Goal: Task Accomplishment & Management: Complete application form

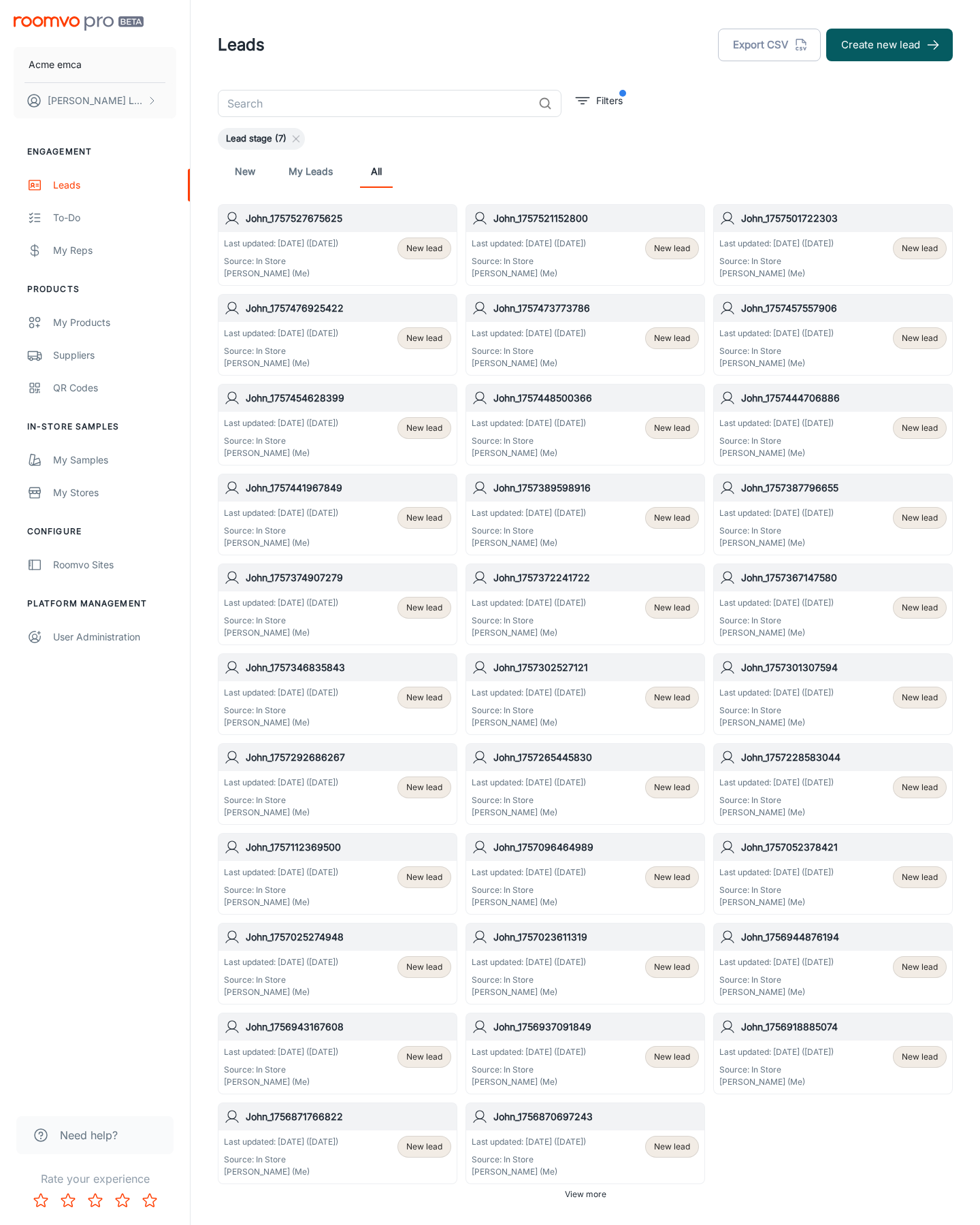
click at [889, 45] on button "Create new lead" at bounding box center [889, 45] width 126 height 33
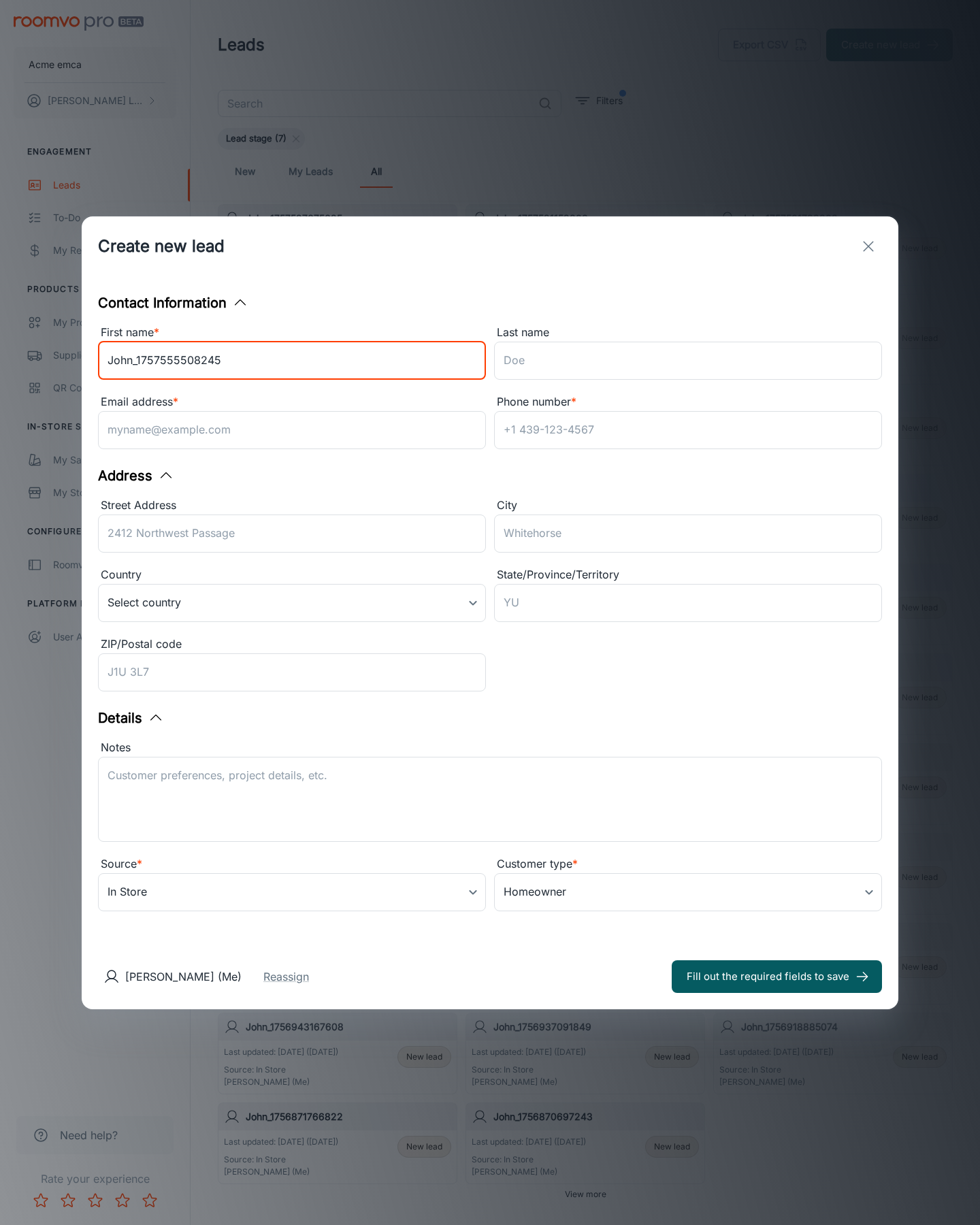
type input "John_1757555508245"
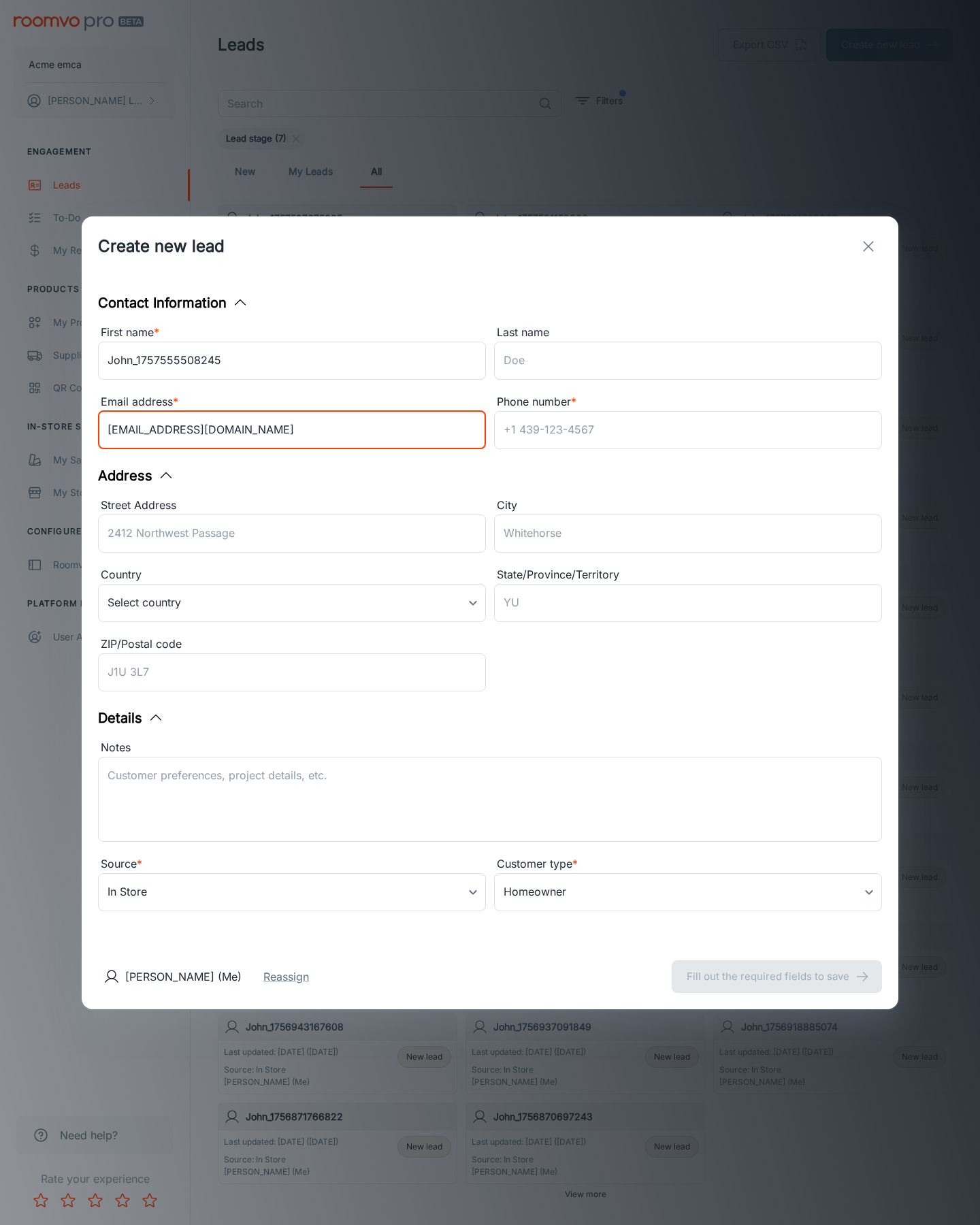
type input "[EMAIL_ADDRESS][DOMAIN_NAME]"
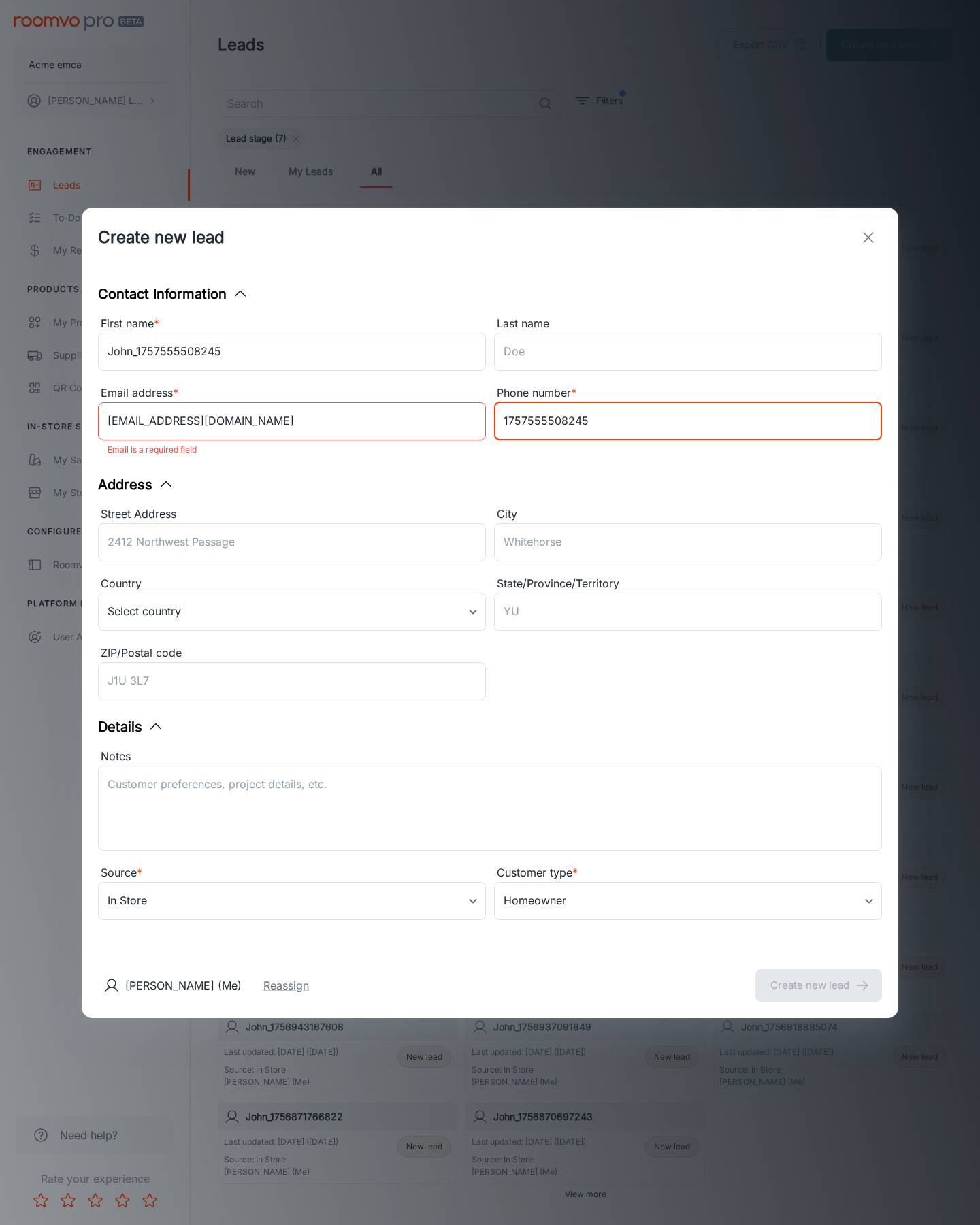
type input "1757555508245"
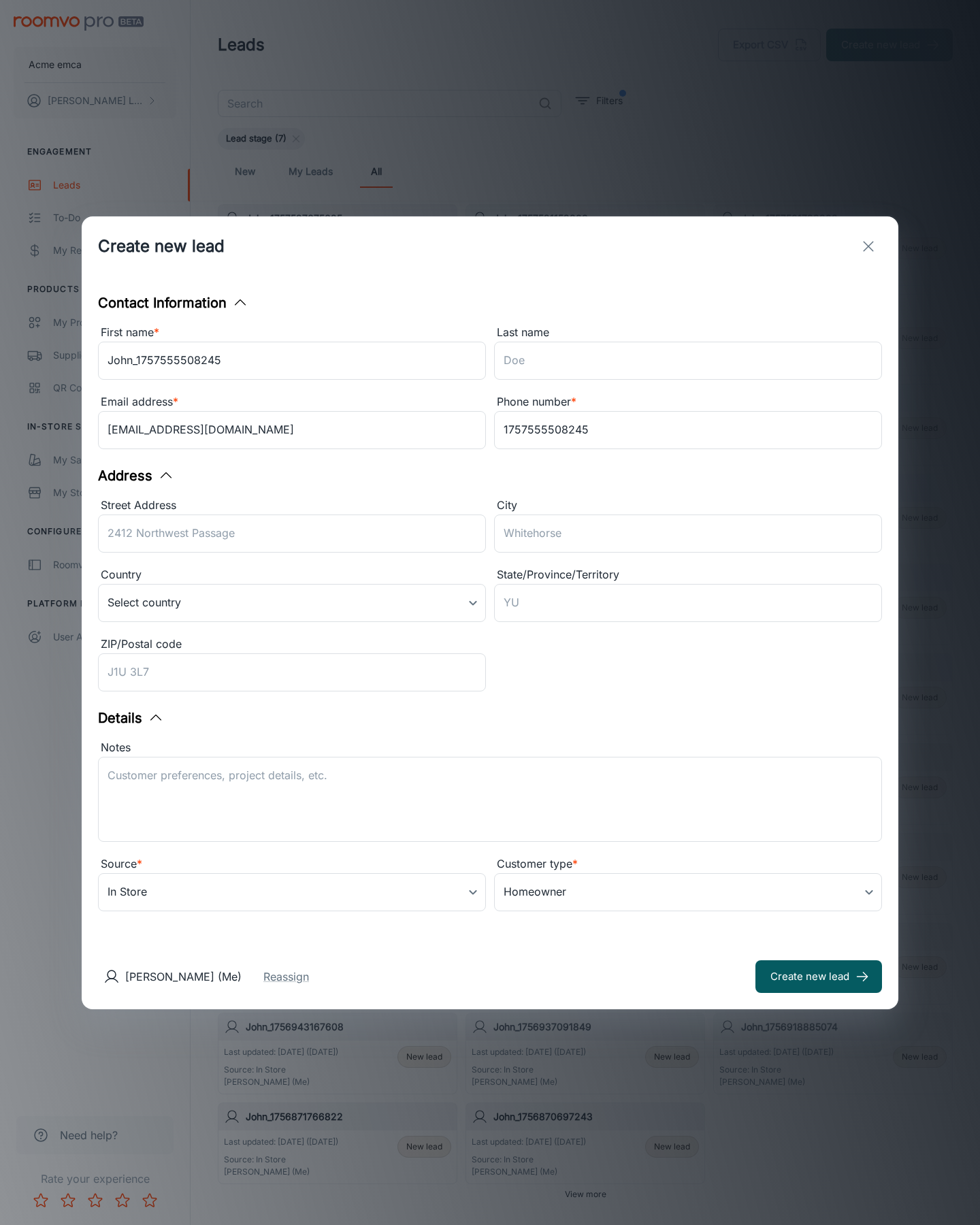
click at [819, 976] on button "Create new lead" at bounding box center [818, 977] width 126 height 33
